Goal: Information Seeking & Learning: Learn about a topic

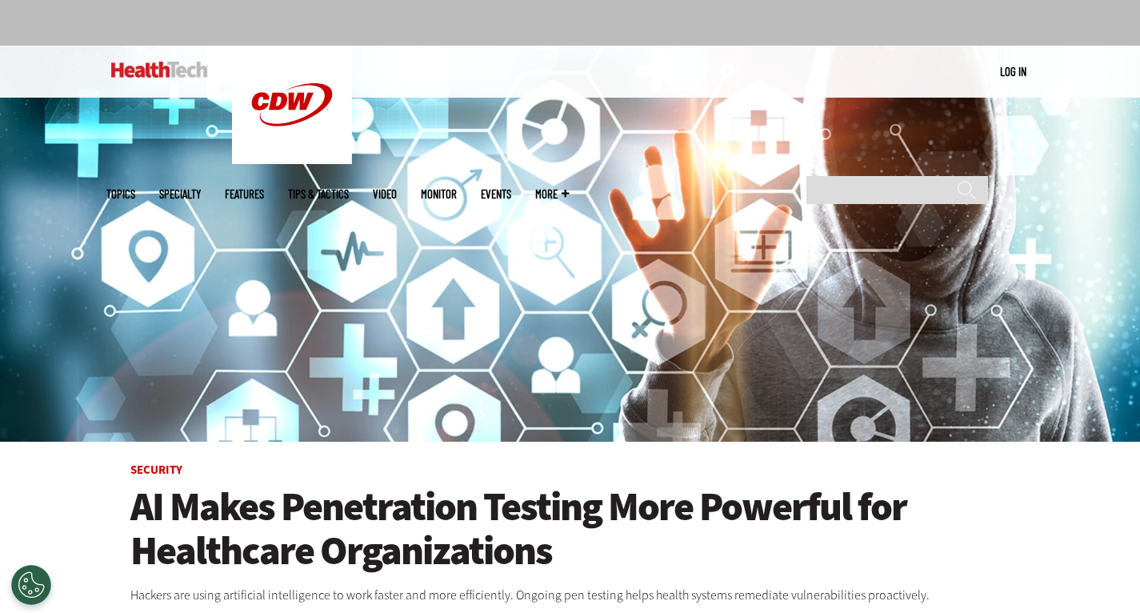
scroll to position [95, 0]
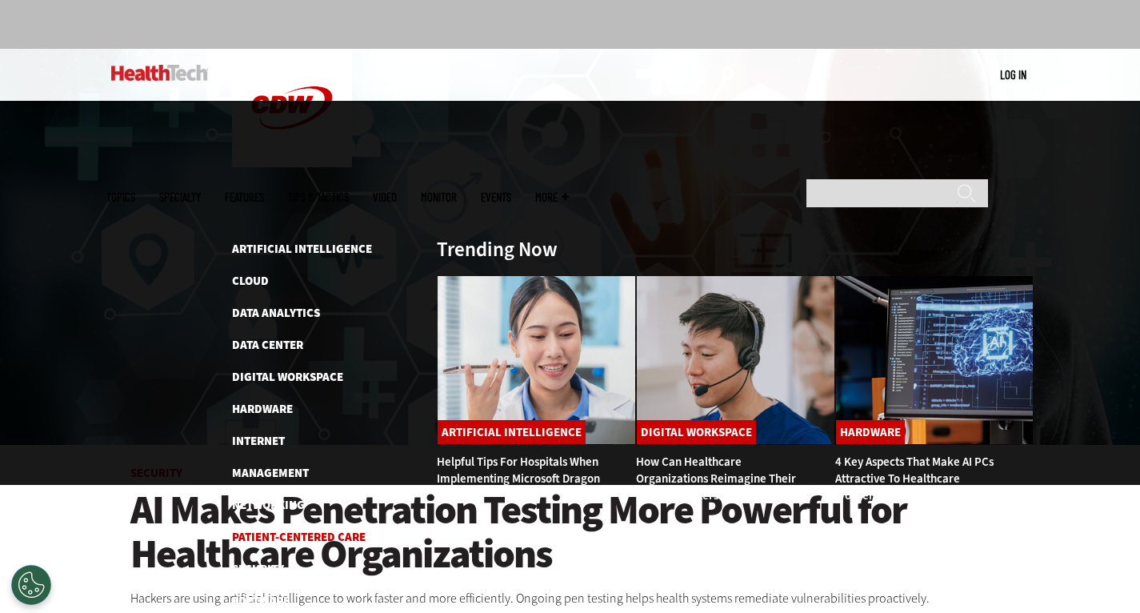
click at [232, 529] on link "Patient-Centered Care" at bounding box center [299, 537] width 134 height 16
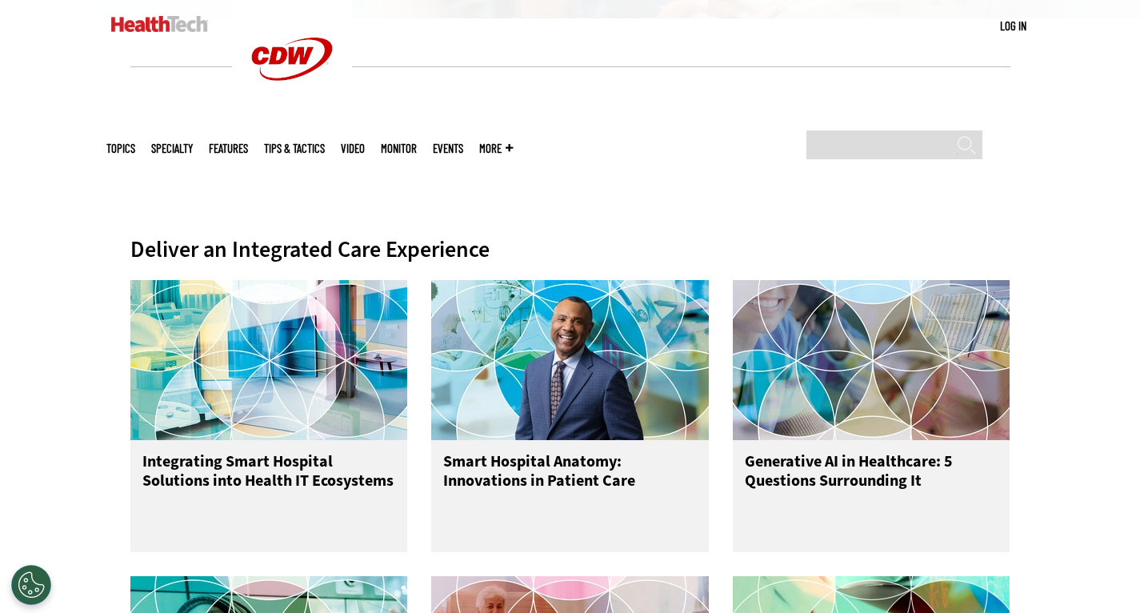
scroll to position [526, 0]
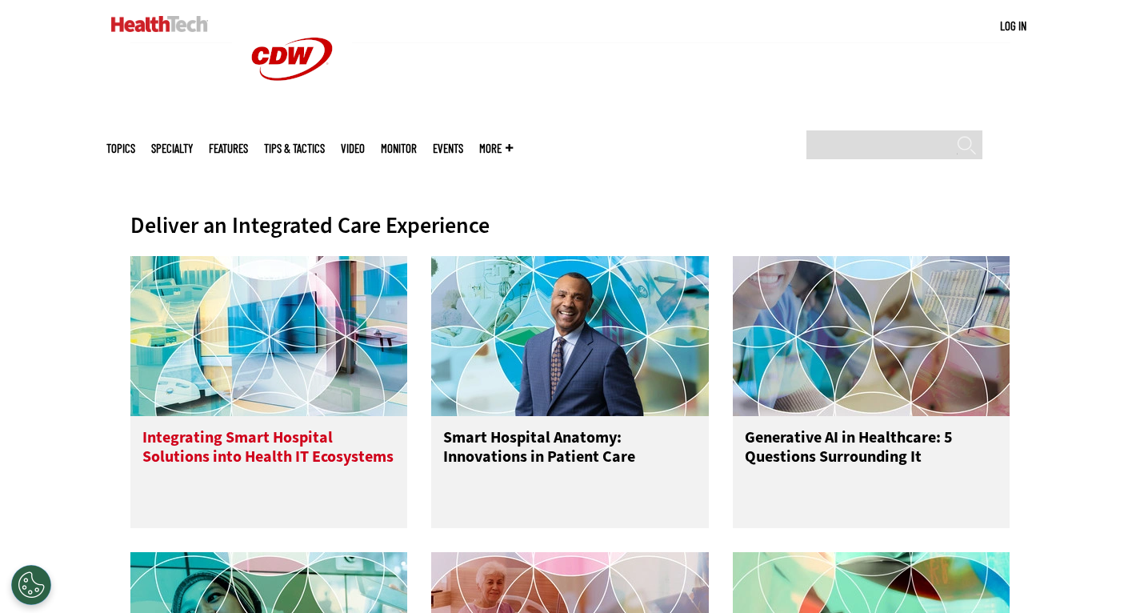
click at [142, 449] on h3 "Integrating Smart Hospital Solutions into Health IT Ecosystems" at bounding box center [269, 460] width 254 height 64
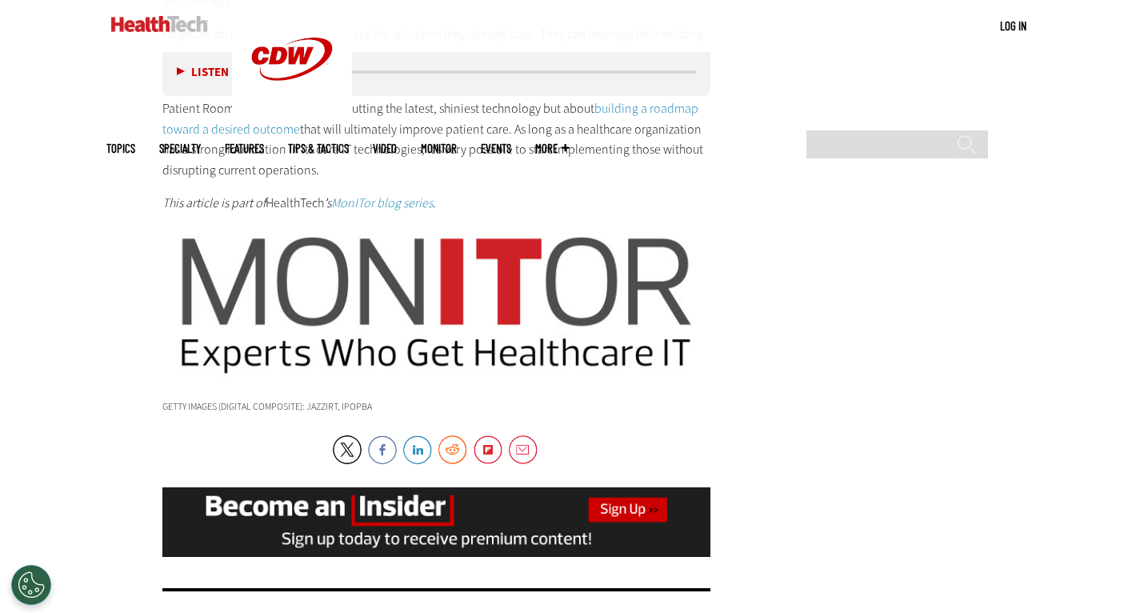
scroll to position [2592, 0]
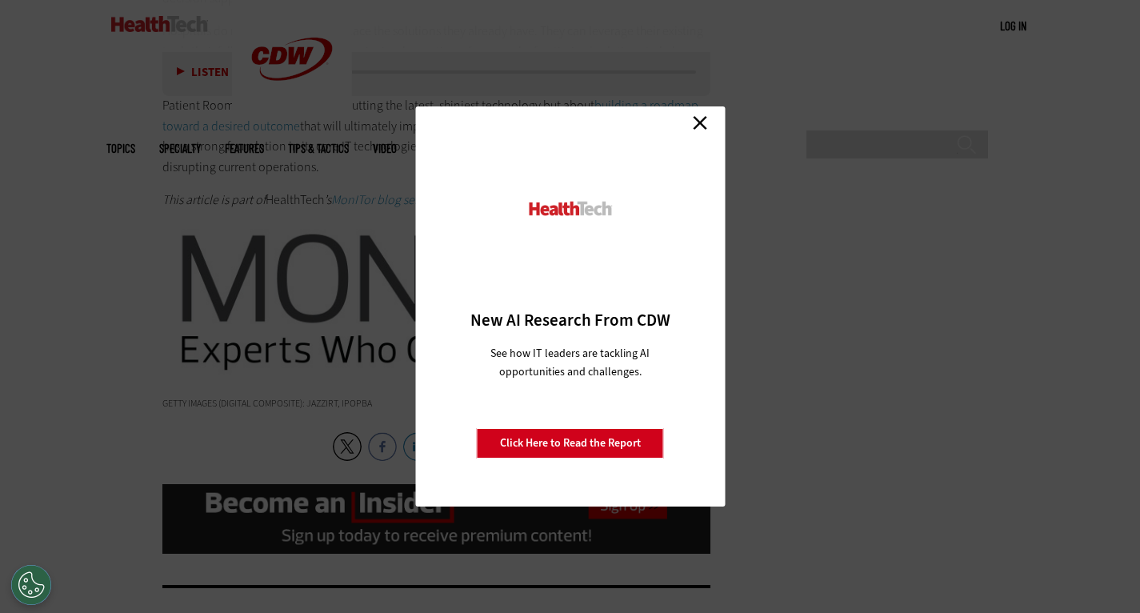
click at [587, 442] on link "Click Here to Read the Report" at bounding box center [570, 443] width 187 height 30
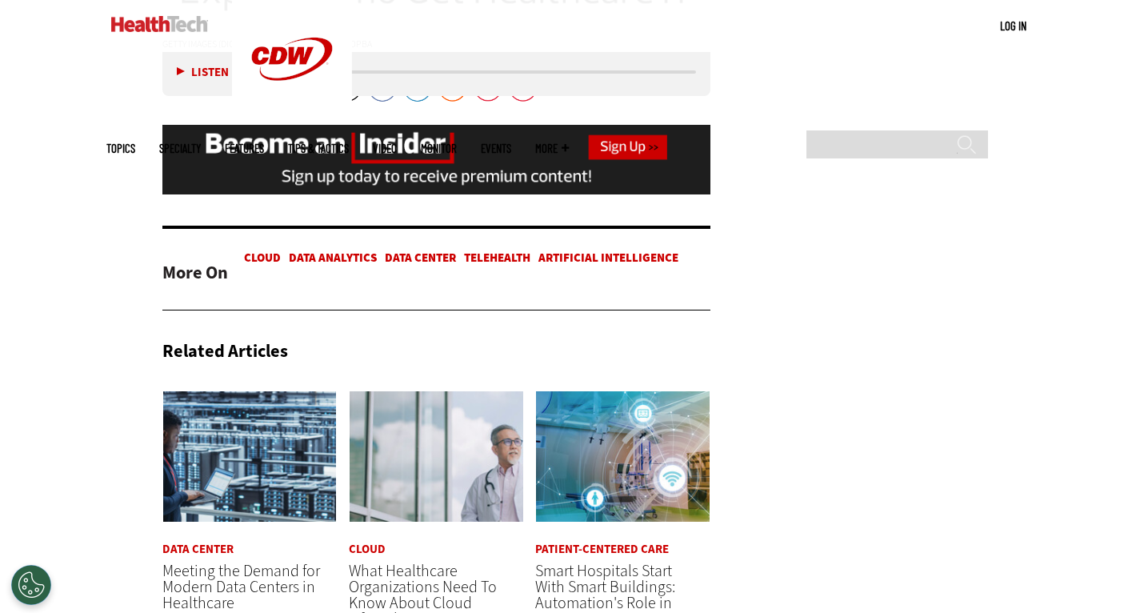
scroll to position [2976, 0]
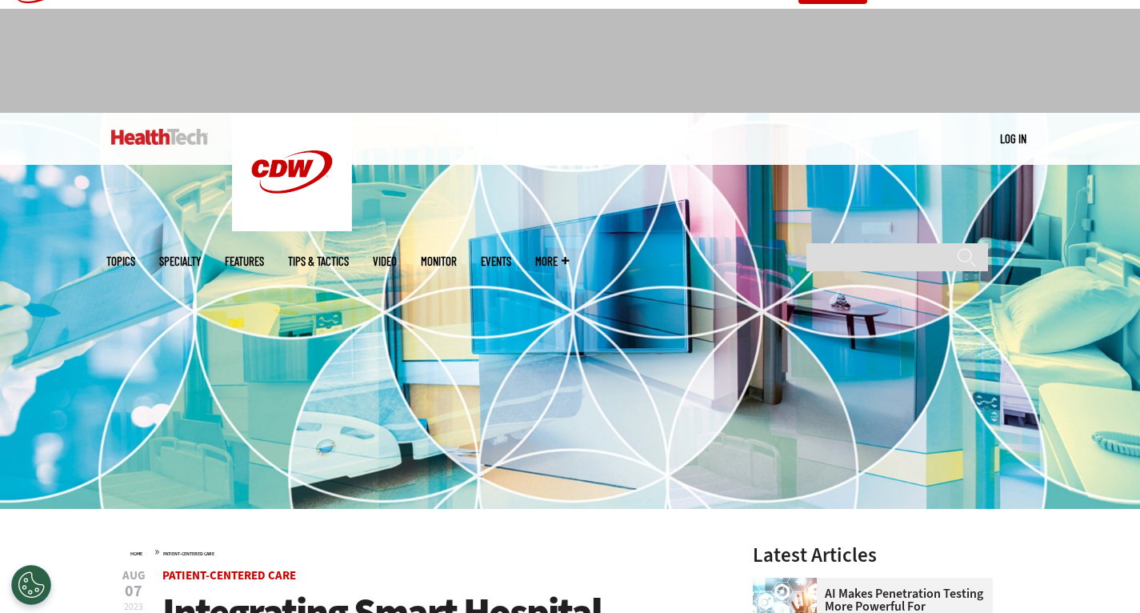
scroll to position [0, 0]
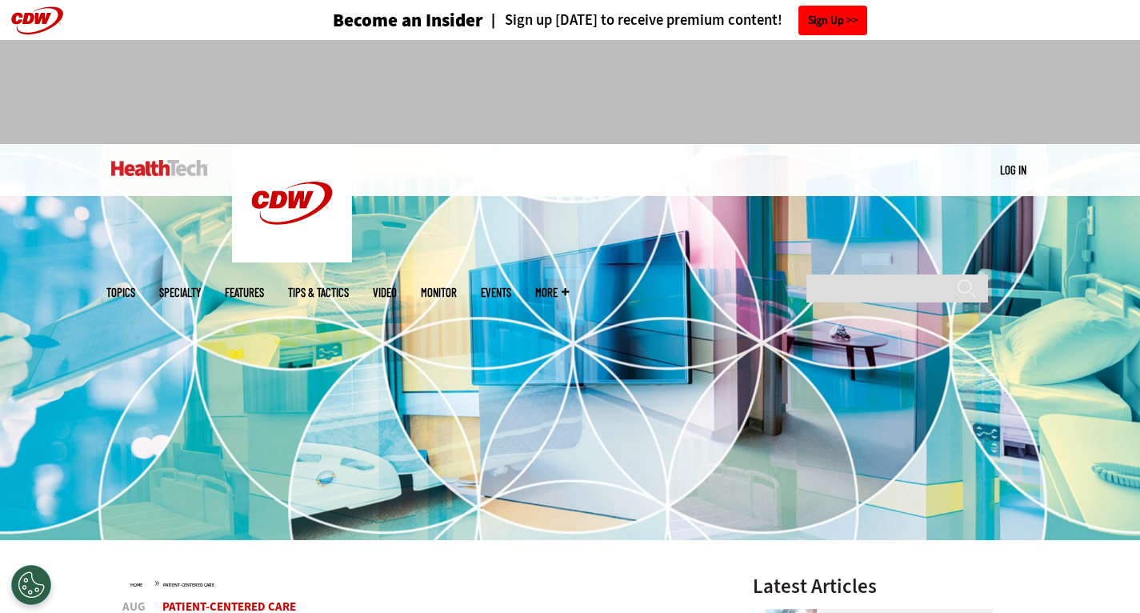
click at [867, 25] on link "Sign Up" at bounding box center [833, 21] width 69 height 30
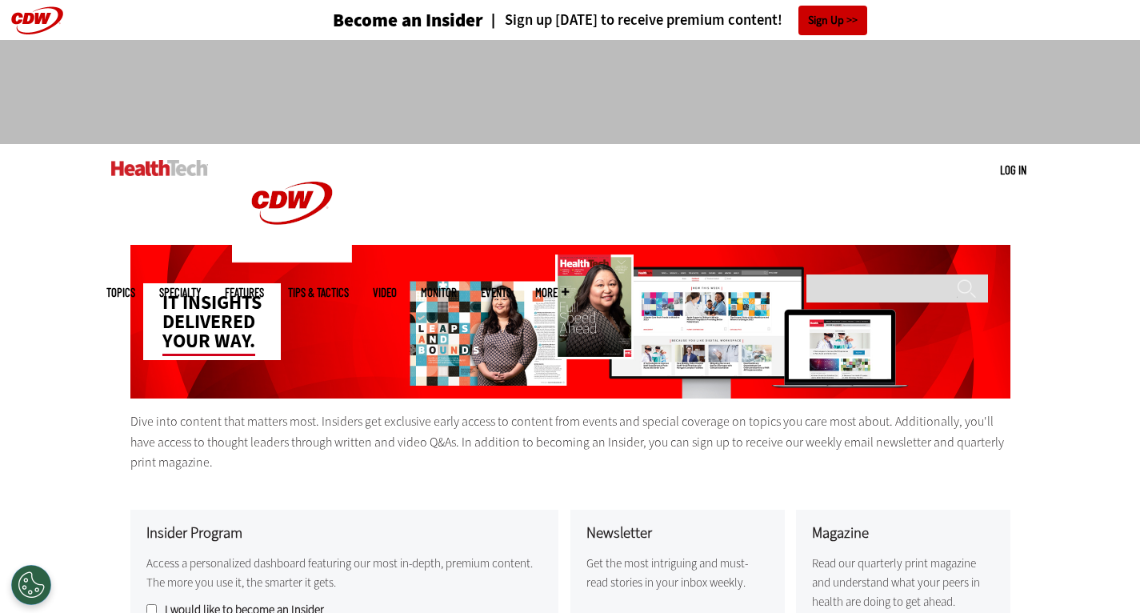
click at [106, 22] on div "Become an Insider Sign up [DATE] to receive premium content! Sign Up" at bounding box center [570, 20] width 928 height 40
